Goal: Check status: Check status

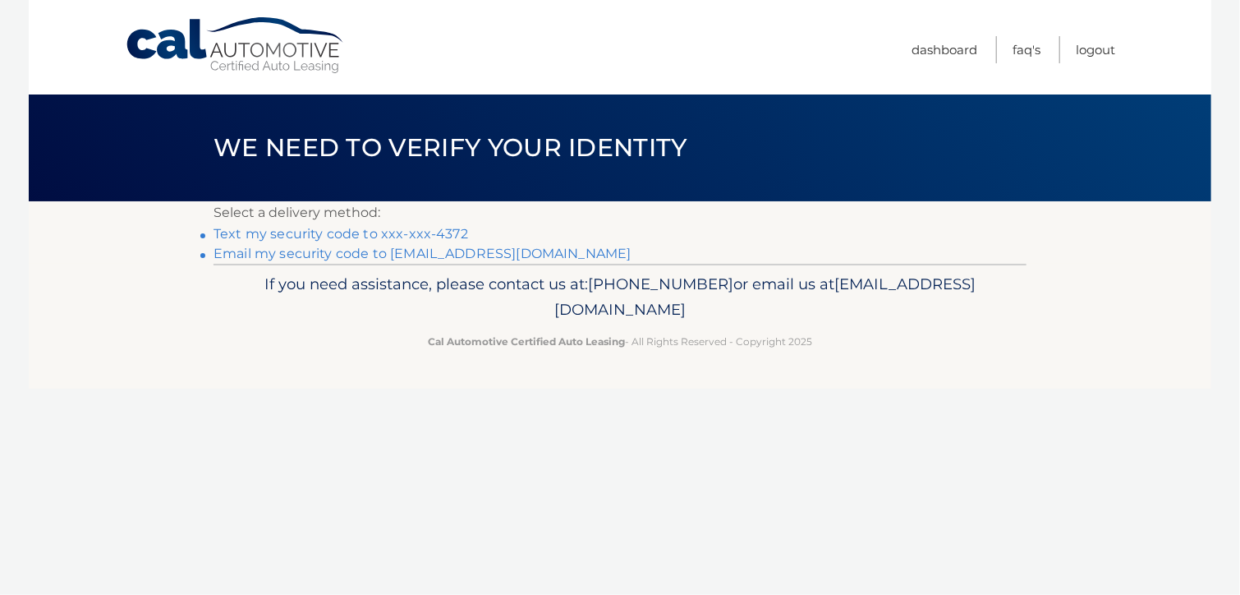
click at [400, 236] on link "Text my security code to xxx-xxx-4372" at bounding box center [341, 234] width 255 height 16
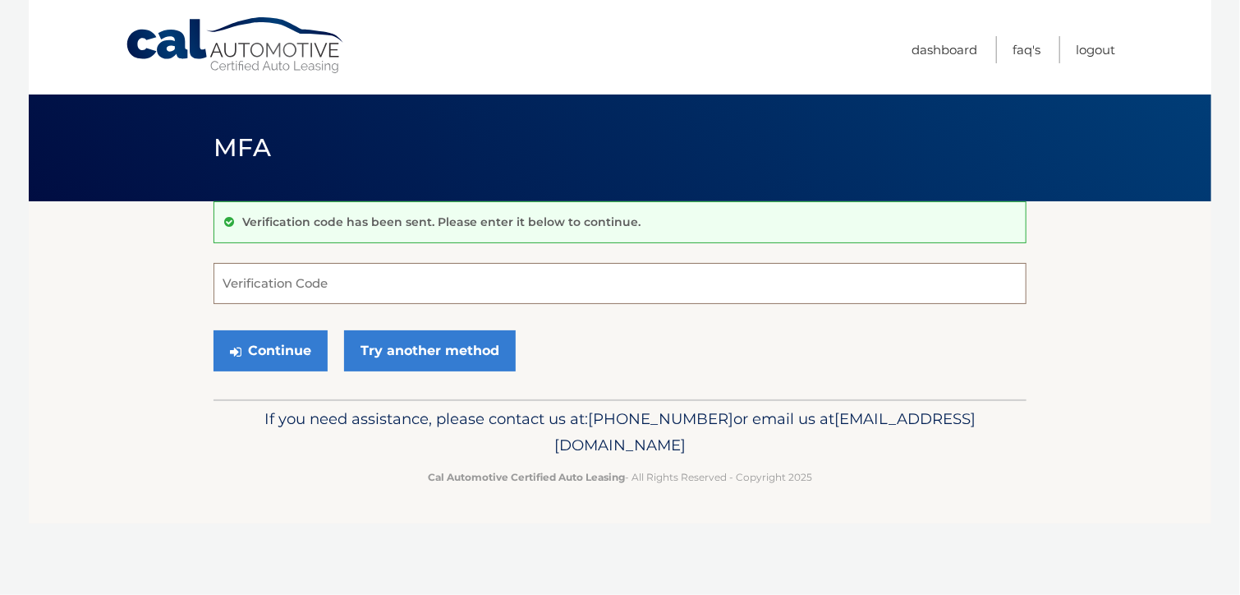
click at [324, 285] on input "Verification Code" at bounding box center [620, 283] width 813 height 41
type input "843535"
click at [269, 350] on button "Continue" at bounding box center [271, 350] width 114 height 41
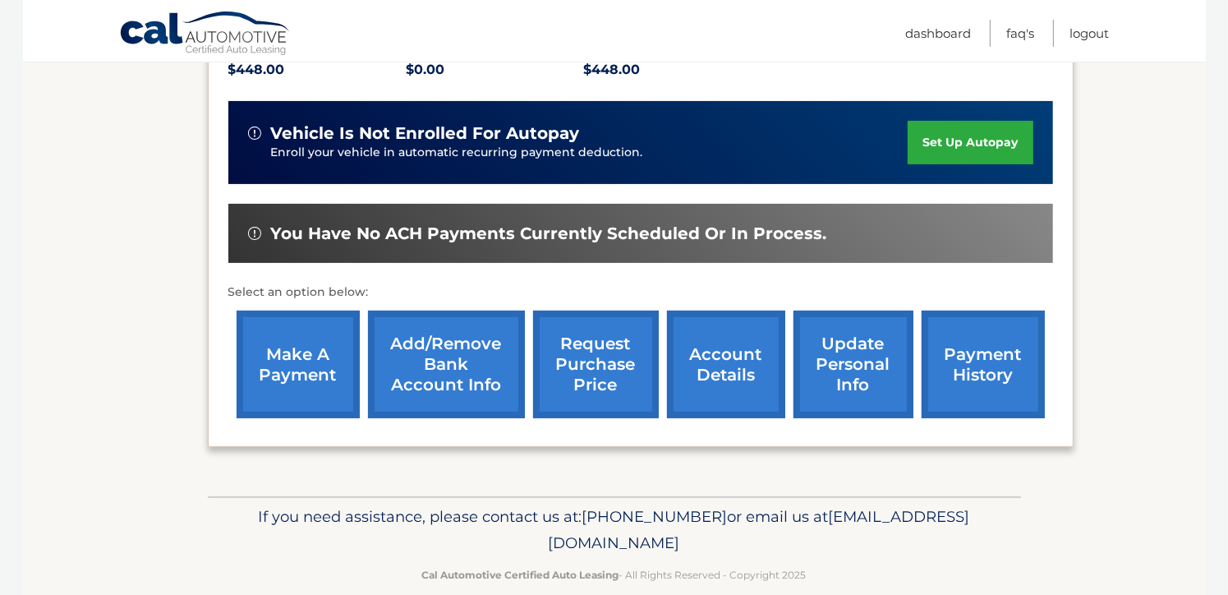
scroll to position [398, 0]
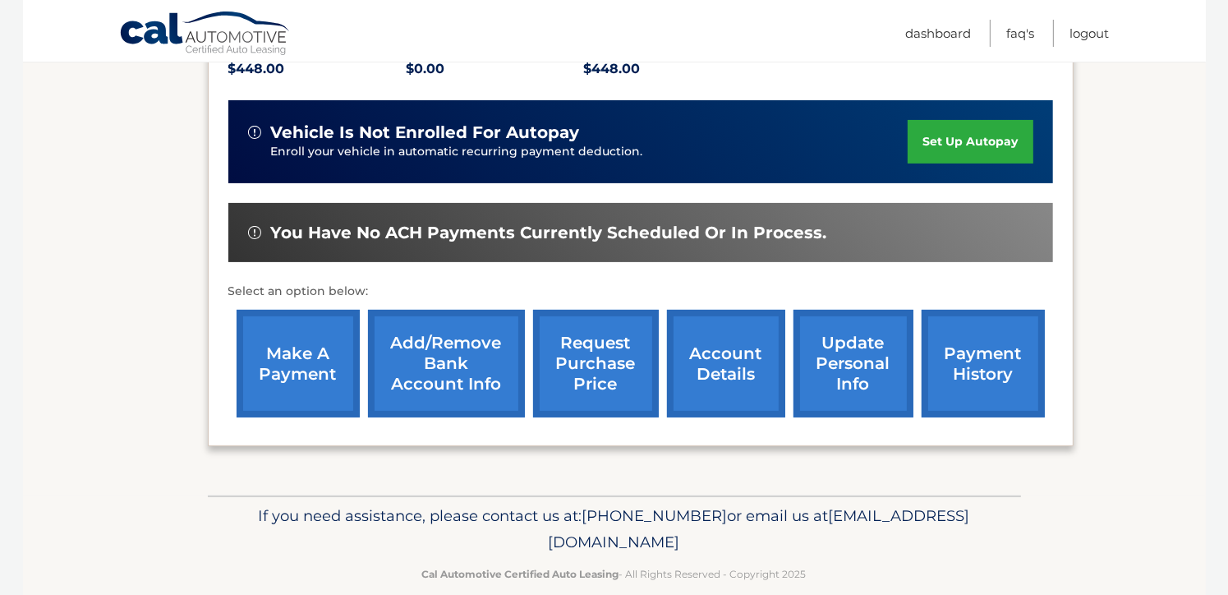
click at [955, 338] on link "payment history" at bounding box center [983, 364] width 123 height 108
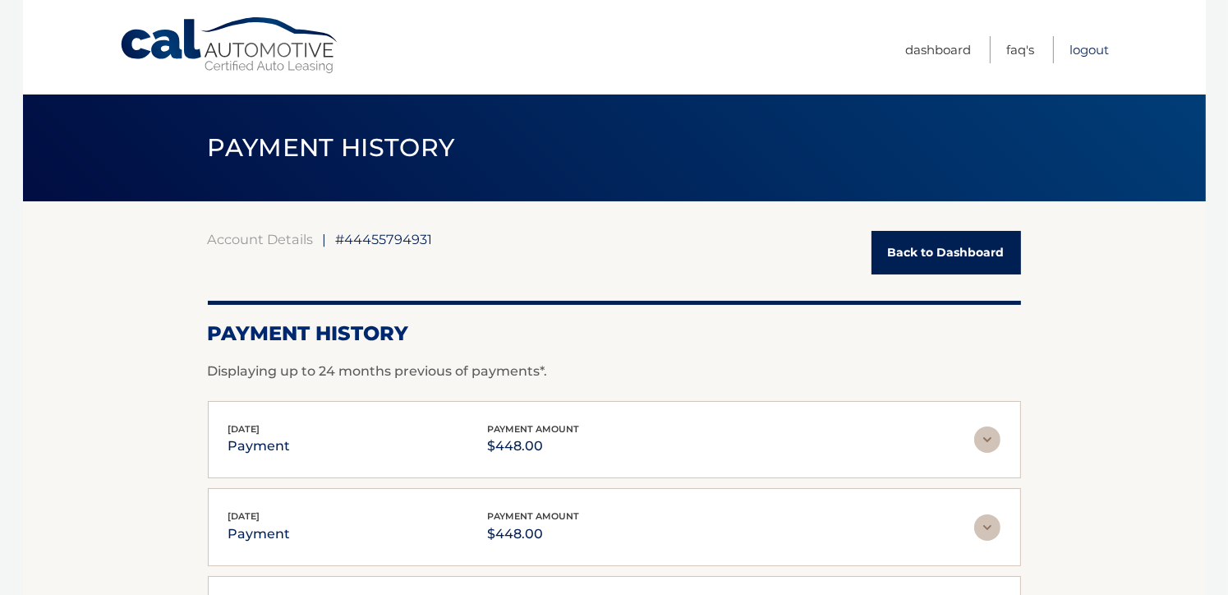
click at [1094, 48] on link "Logout" at bounding box center [1089, 49] width 39 height 27
